Goal: Transaction & Acquisition: Subscribe to service/newsletter

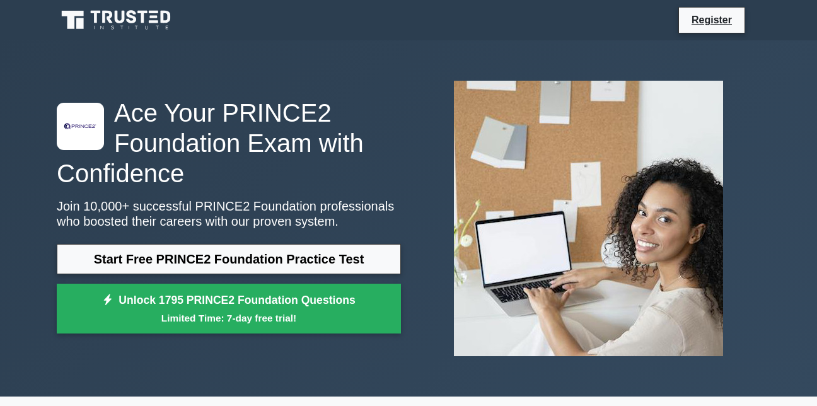
click at [178, 281] on div "Start Free PRINCE2 Foundation Practice Test Unlock 1795 PRINCE2 Foundation Ques…" at bounding box center [229, 292] width 344 height 96
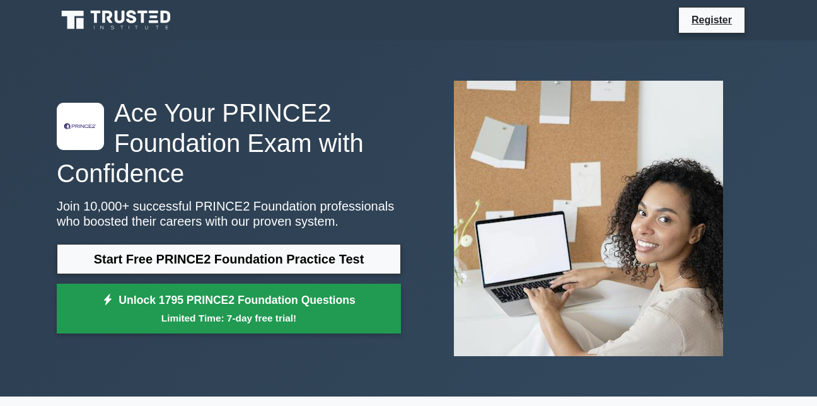
click at [180, 299] on link "Unlock 1795 PRINCE2 Foundation Questions Limited Time: 7-day free trial!" at bounding box center [229, 309] width 344 height 50
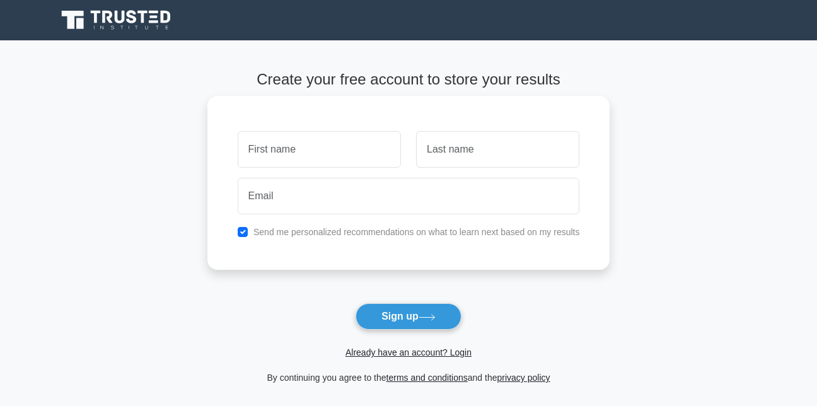
click at [263, 172] on div at bounding box center [319, 149] width 178 height 47
click at [267, 154] on input "text" at bounding box center [319, 149] width 163 height 37
type input "Christan"
type input "Rodriguez"
click at [390, 309] on button "Sign up" at bounding box center [408, 316] width 106 height 26
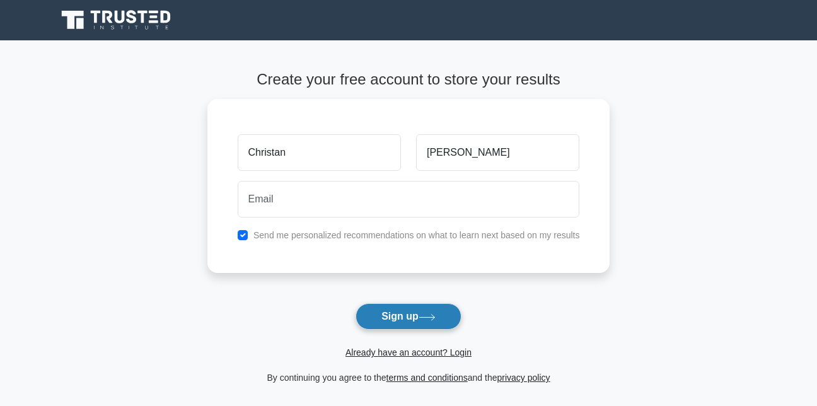
click at [392, 306] on button "Sign up" at bounding box center [408, 316] width 106 height 26
click at [387, 301] on form "Create your free account to store your results Christan Rodriguez c Send me per…" at bounding box center [408, 228] width 403 height 314
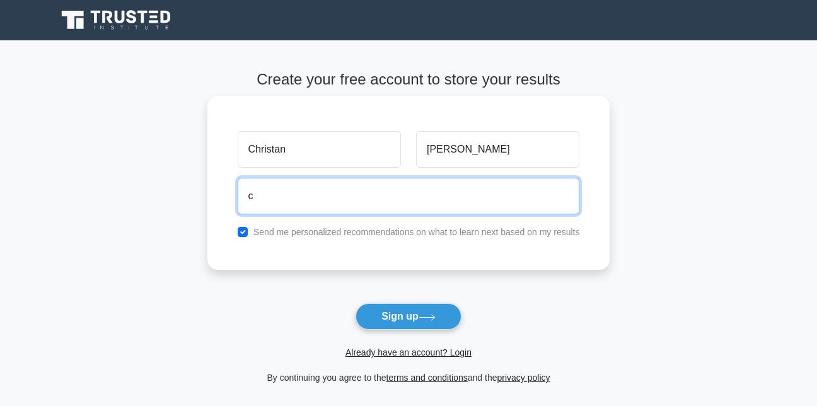
click at [287, 197] on input "c" at bounding box center [409, 196] width 342 height 37
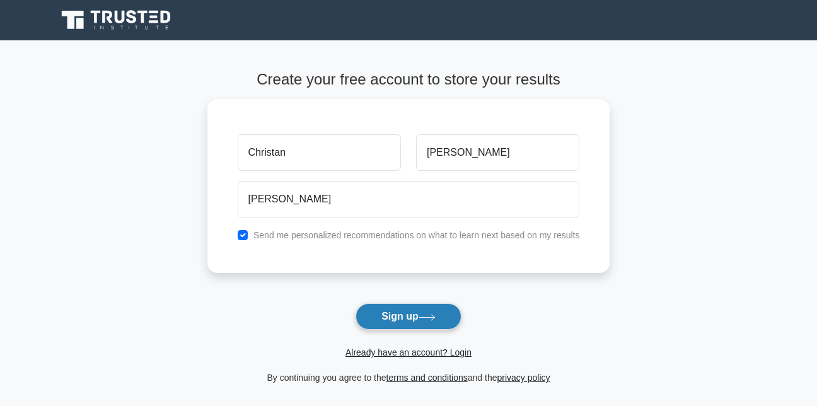
click at [434, 318] on icon at bounding box center [426, 317] width 15 height 6
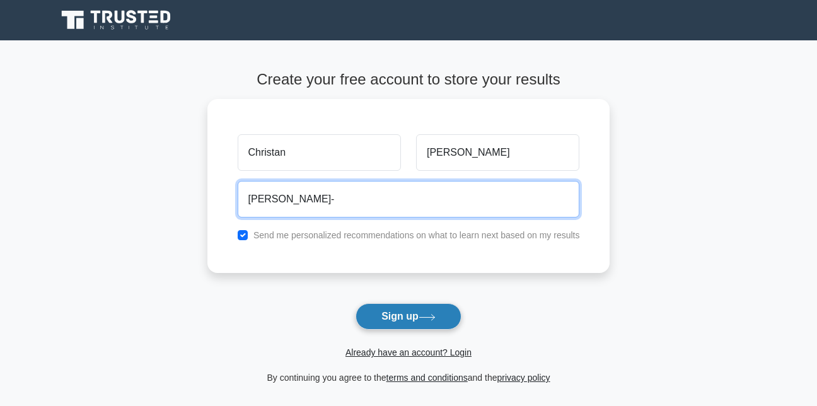
type input "connor-"
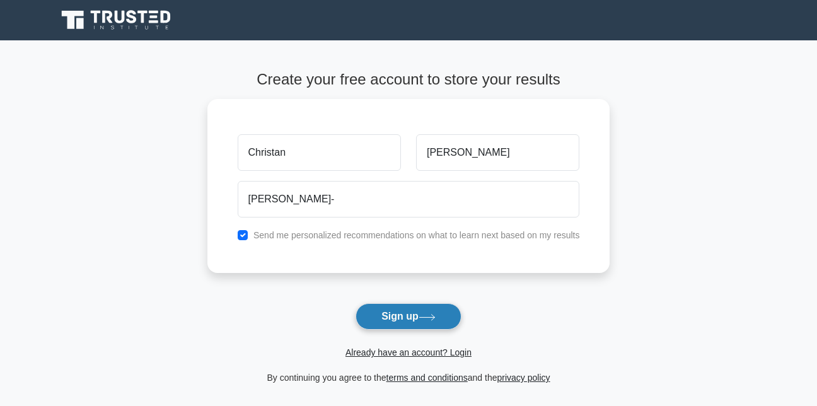
click at [407, 323] on button "Sign up" at bounding box center [408, 316] width 106 height 26
click at [403, 321] on button "Sign up" at bounding box center [408, 316] width 106 height 26
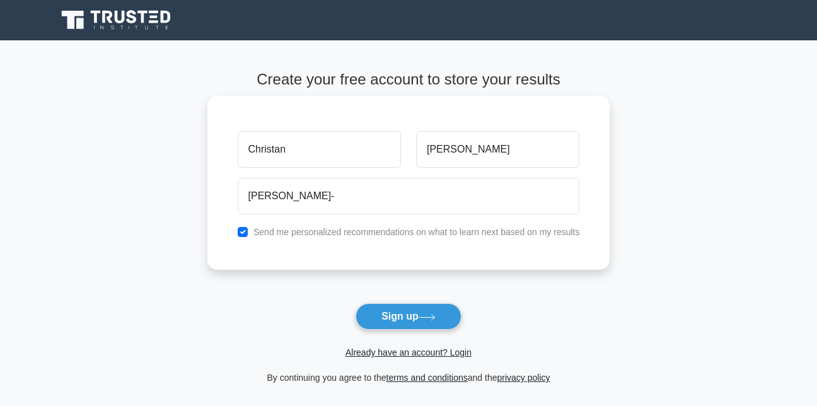
click at [309, 244] on div "Christan Rodriguez connor- Send me personalized recommendations on what to lear…" at bounding box center [408, 183] width 403 height 174
click at [485, 145] on input "Rodriguez" at bounding box center [497, 149] width 163 height 37
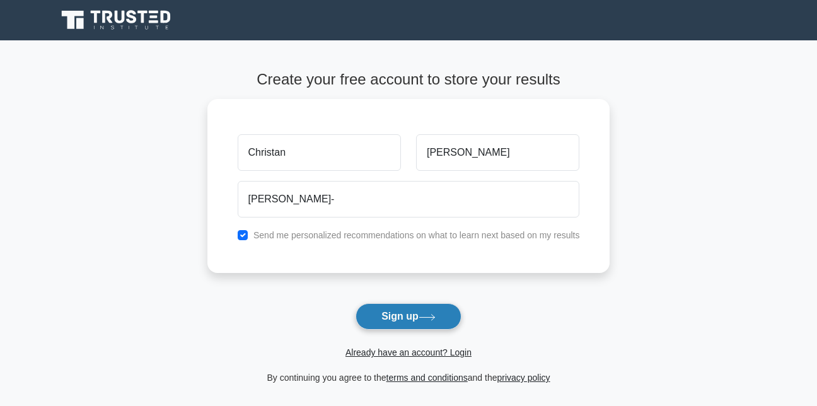
click at [412, 304] on button "Sign up" at bounding box center [408, 316] width 106 height 26
click at [416, 309] on button "Sign up" at bounding box center [408, 316] width 106 height 26
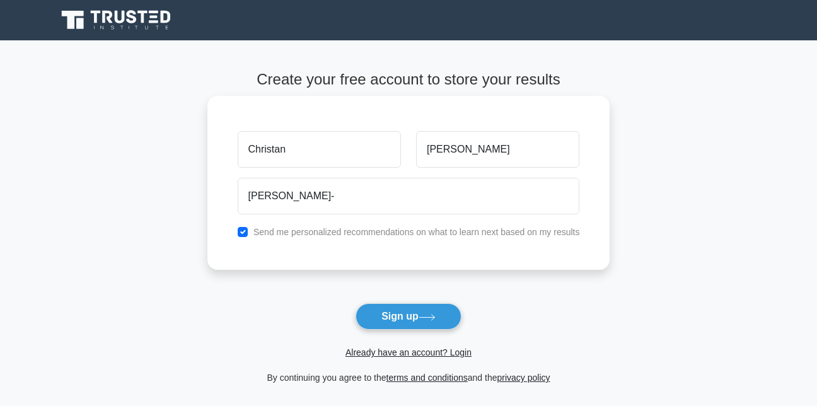
click at [386, 237] on label "Send me personalized recommendations on what to learn next based on my results" at bounding box center [416, 232] width 326 height 10
click at [428, 353] on link "Already have an account? Login" at bounding box center [408, 352] width 126 height 10
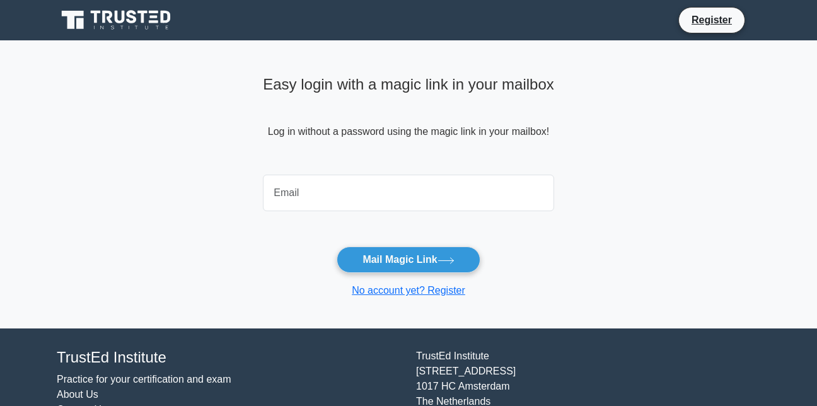
click at [544, 98] on div "Easy login with a magic link in your mailbox Log in without a password using th…" at bounding box center [408, 120] width 291 height 99
